Goal: Register for event/course

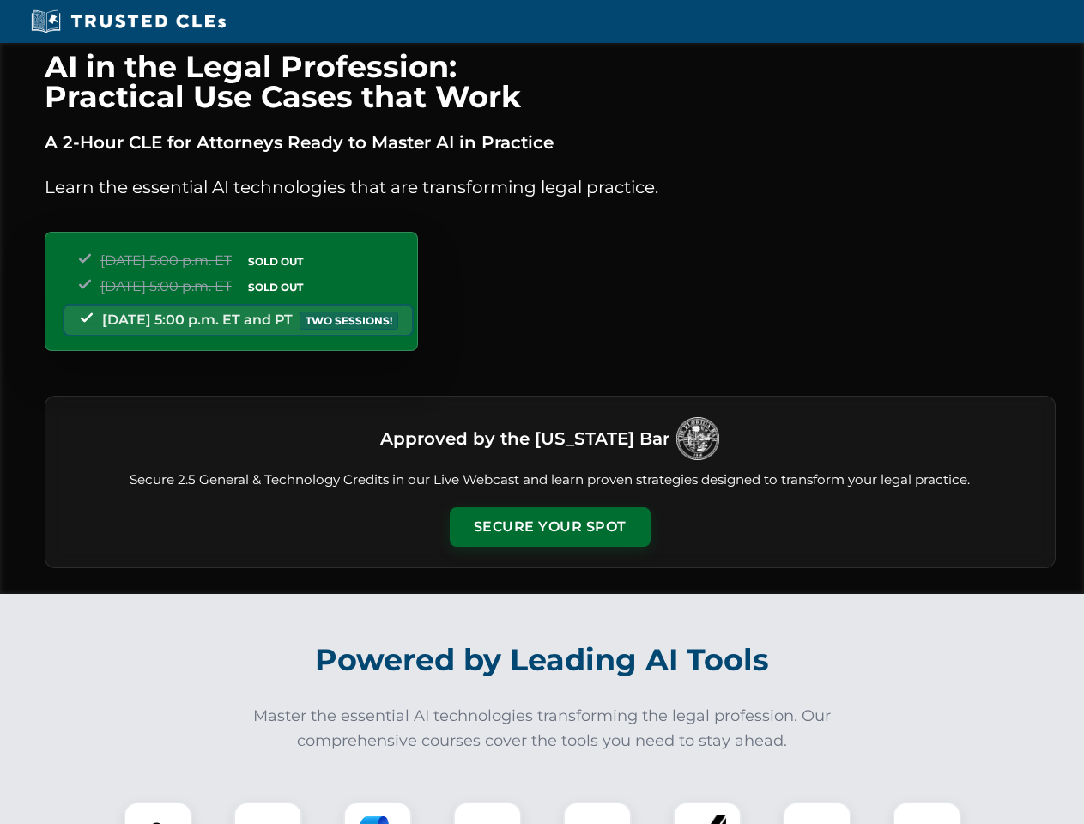
click at [549, 527] on button "Secure Your Spot" at bounding box center [550, 526] width 201 height 39
click at [158, 813] on img at bounding box center [158, 836] width 50 height 50
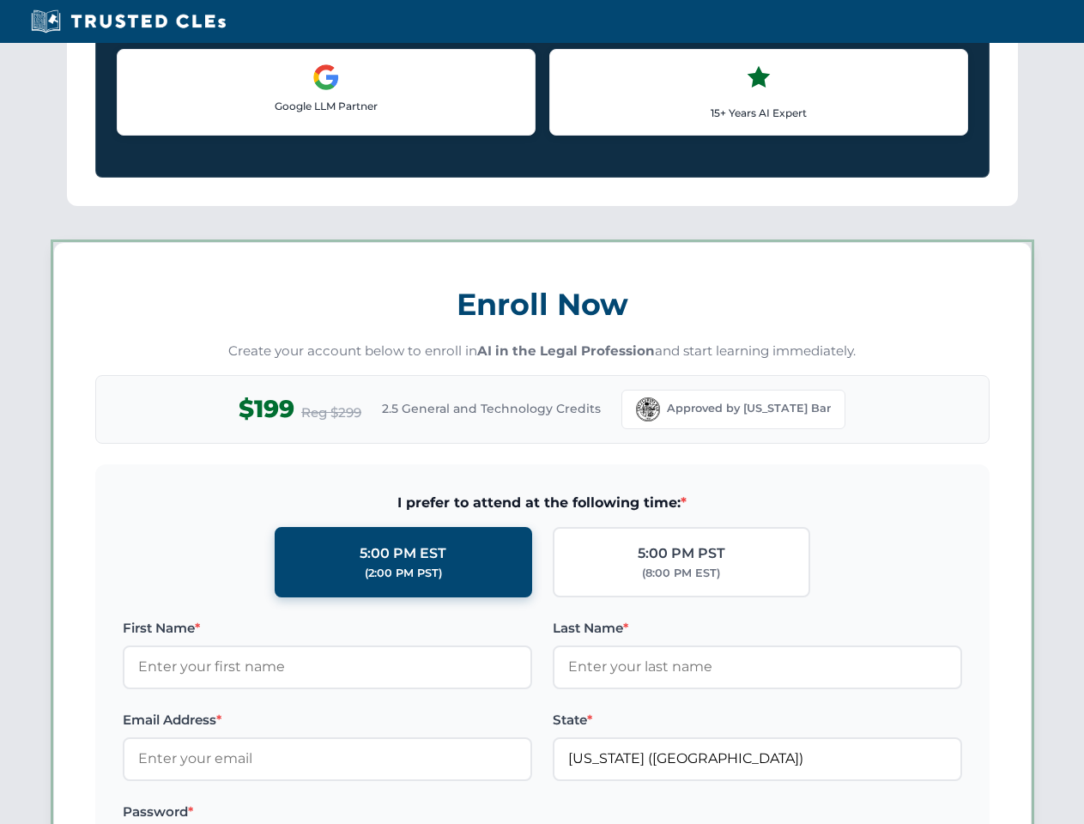
click at [378, 813] on label "Password *" at bounding box center [327, 812] width 409 height 21
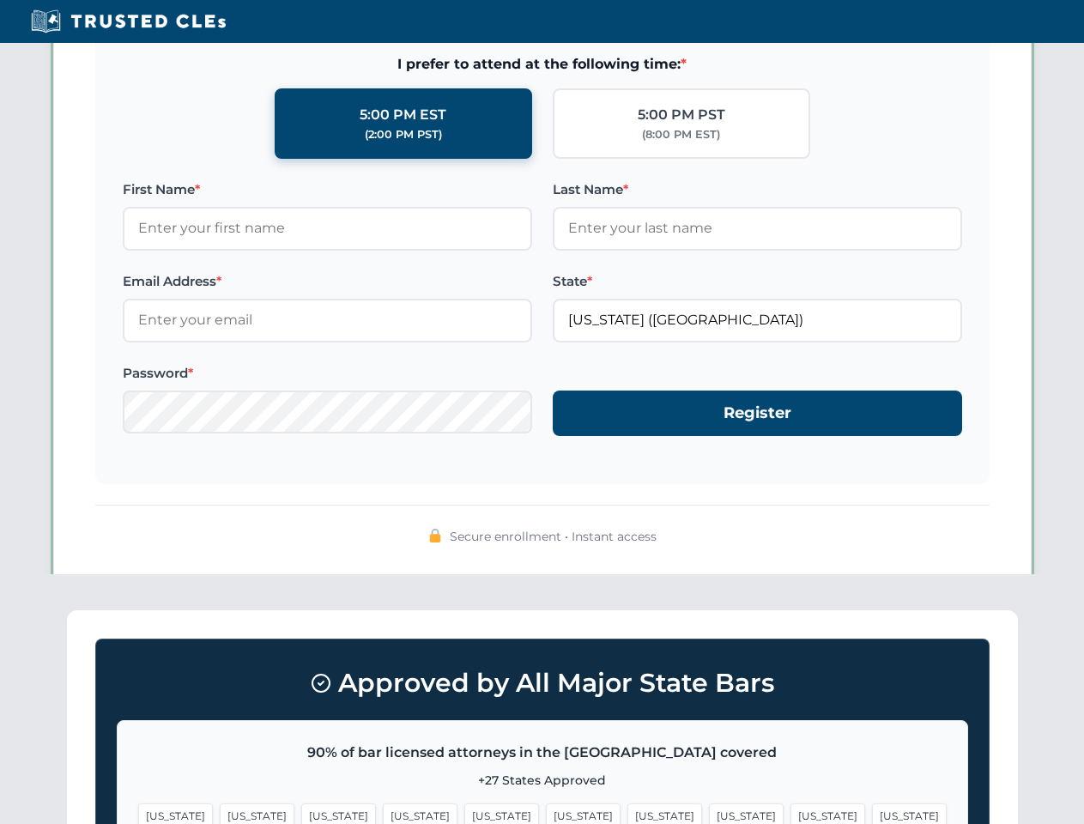
click at [790, 813] on span "[US_STATE]" at bounding box center [827, 815] width 75 height 25
